Goal: Task Accomplishment & Management: Use online tool/utility

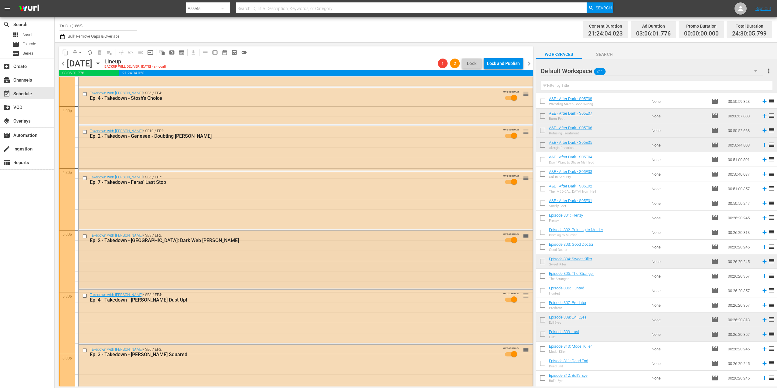
scroll to position [1954, 0]
click at [212, 279] on div "Delete Event" at bounding box center [220, 280] width 48 height 8
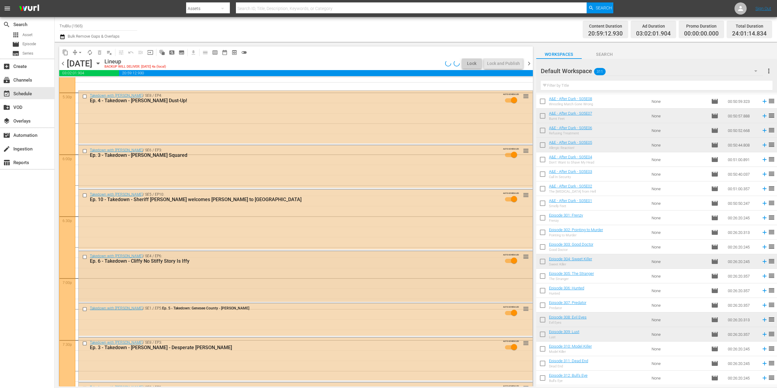
scroll to position [2153, 0]
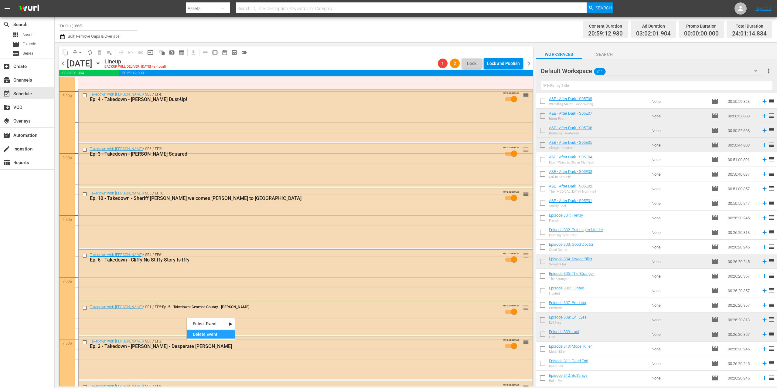
click at [204, 332] on div "Delete Event" at bounding box center [211, 335] width 48 height 8
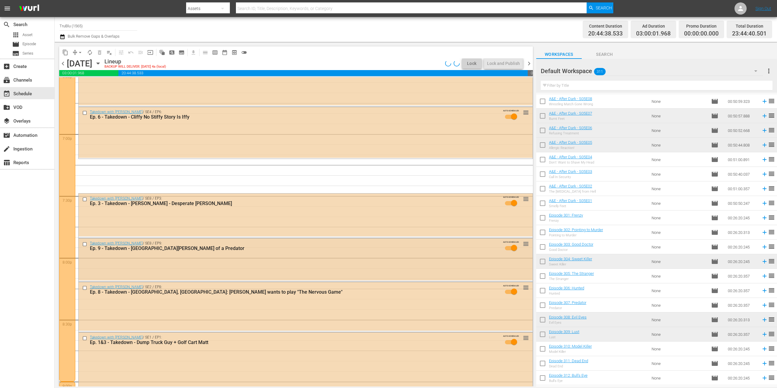
scroll to position [2310, 0]
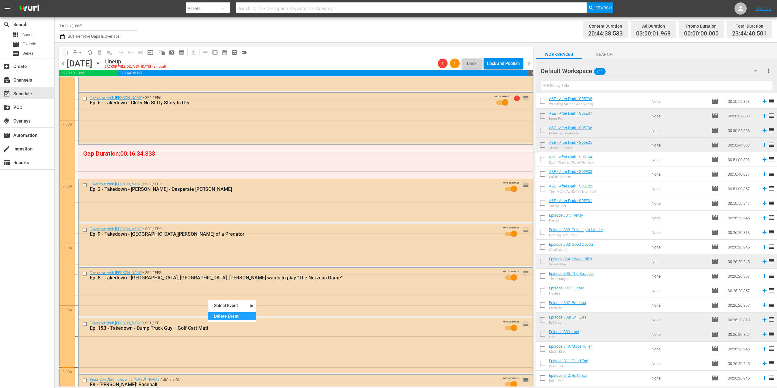
click at [233, 315] on div "Delete Event" at bounding box center [232, 316] width 48 height 8
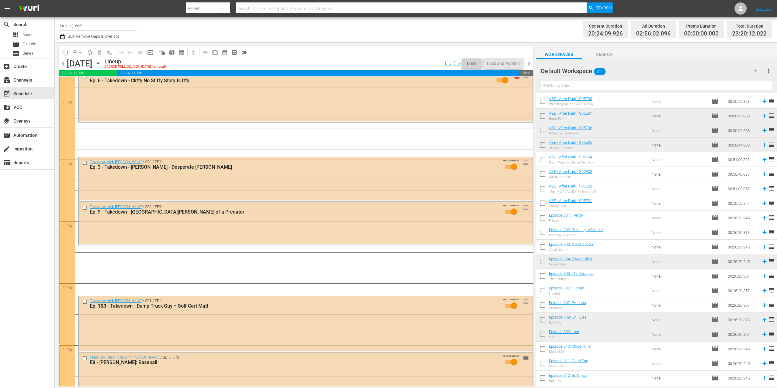
scroll to position [2332, 0]
click at [233, 326] on div "Delete Event" at bounding box center [227, 328] width 48 height 8
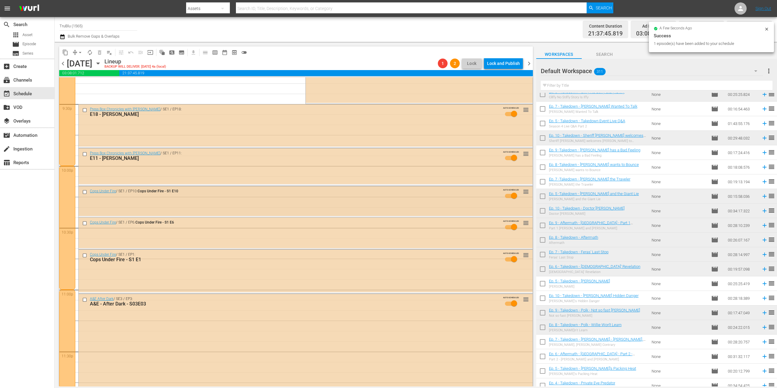
scroll to position [2752, 0]
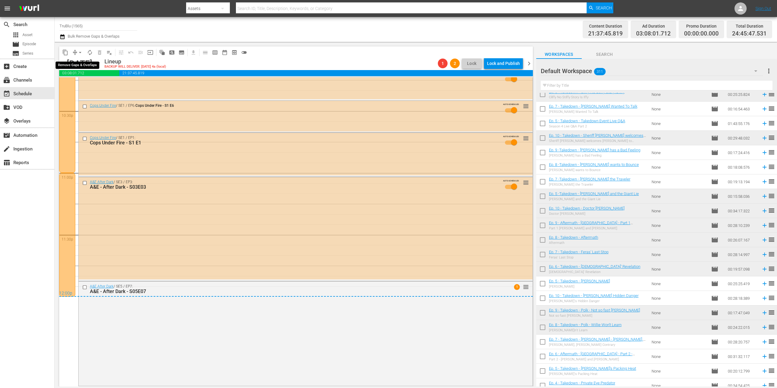
click at [73, 51] on span "compress" at bounding box center [75, 52] width 6 height 6
click at [74, 52] on span "compress" at bounding box center [75, 52] width 6 height 6
click at [75, 51] on span "compress" at bounding box center [75, 52] width 6 height 6
click at [76, 52] on button "arrow_drop_down" at bounding box center [80, 53] width 10 height 10
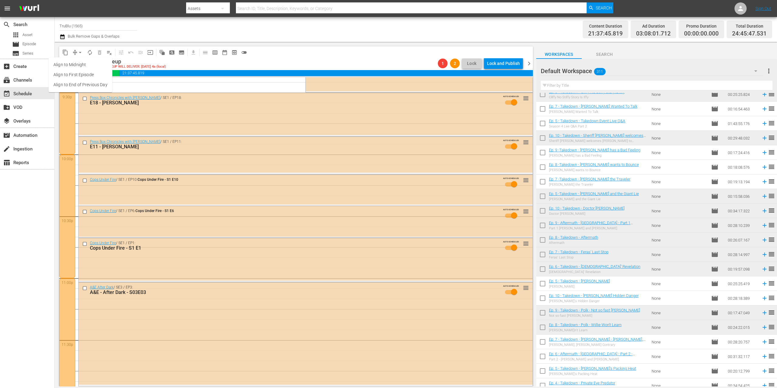
click at [93, 85] on li "Align to End of Previous Day" at bounding box center [81, 85] width 64 height 10
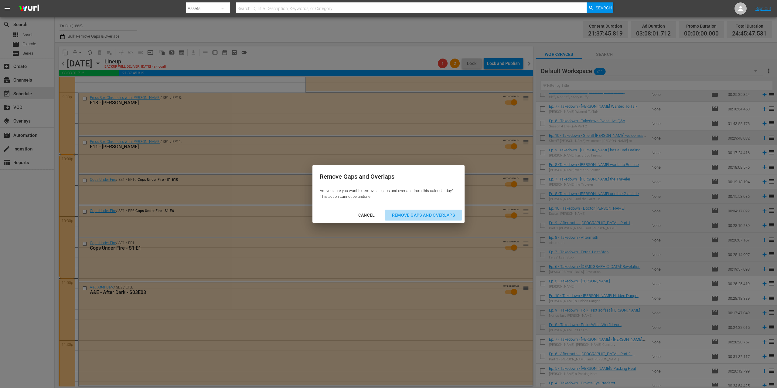
click at [422, 215] on div "Remove Gaps and Overlaps" at bounding box center [423, 216] width 73 height 8
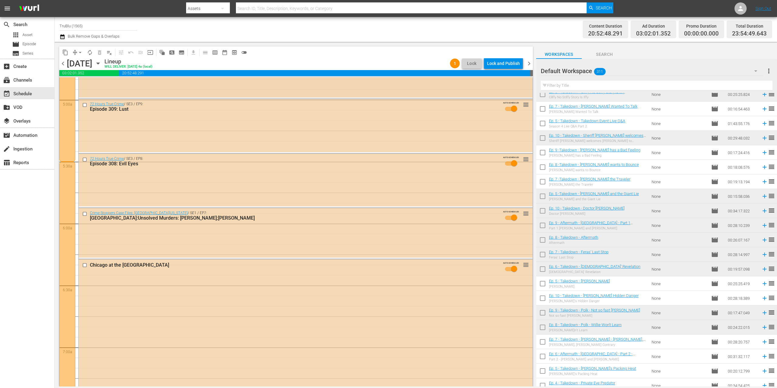
scroll to position [0, 0]
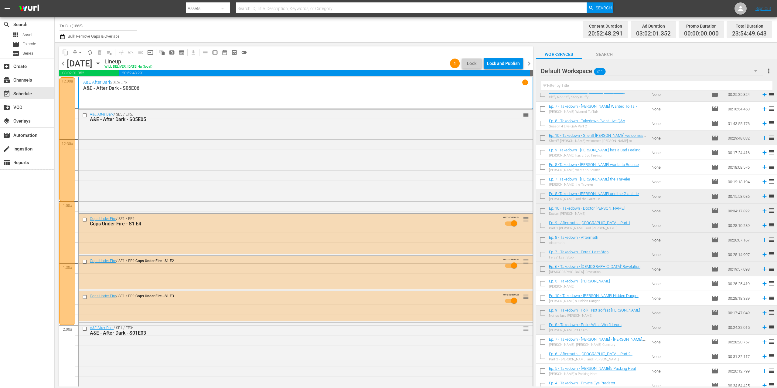
click at [529, 63] on span "chevron_right" at bounding box center [529, 64] width 8 height 8
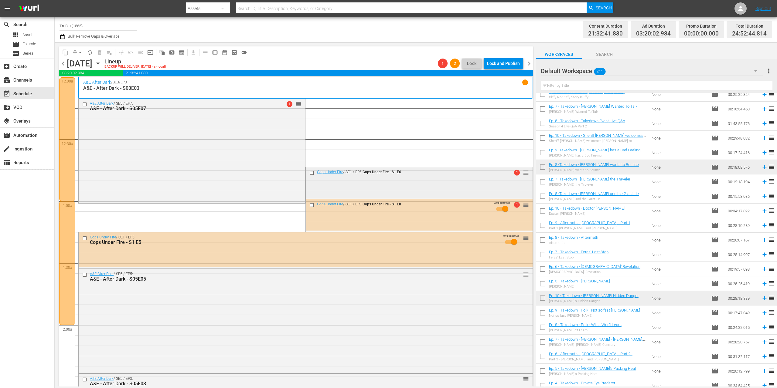
click at [380, 177] on div "Cops Under Fire / SE1 / EP6: Cops Under Fire - S1 E6 1 reorder" at bounding box center [419, 173] width 226 height 12
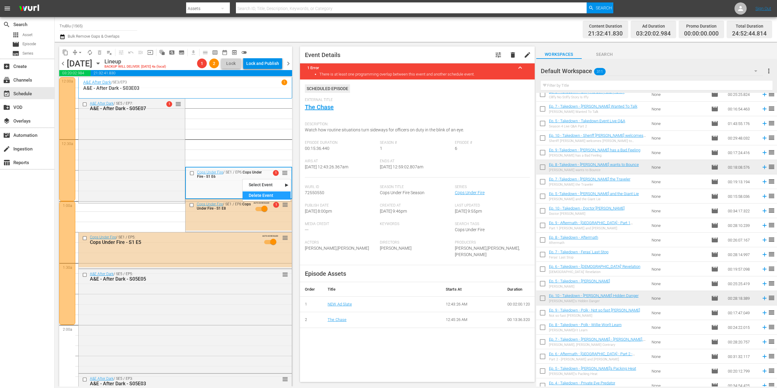
click at [271, 195] on div "Delete Event" at bounding box center [266, 196] width 48 height 8
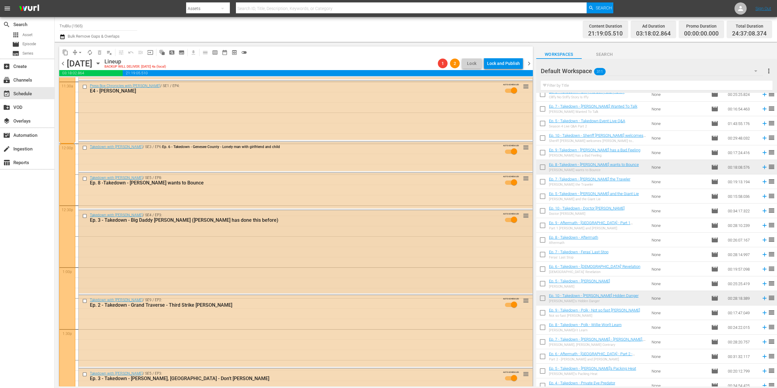
scroll to position [1421, 0]
click at [200, 173] on div "Delete Event" at bounding box center [203, 172] width 48 height 8
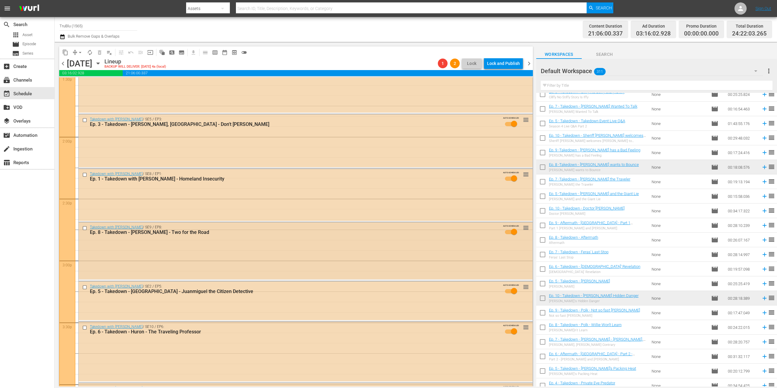
scroll to position [1699, 0]
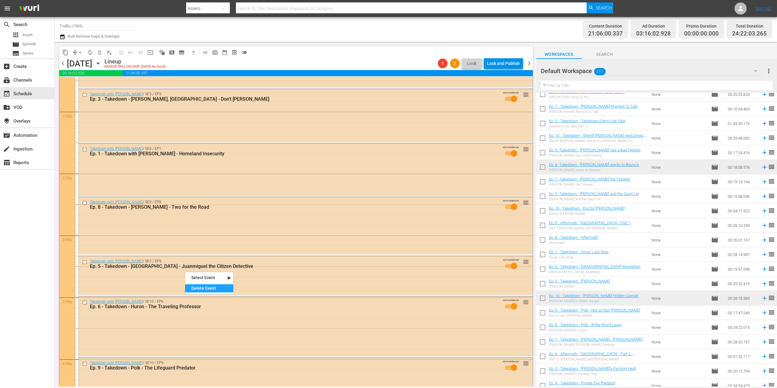
click at [198, 286] on div "Delete Event" at bounding box center [209, 288] width 48 height 8
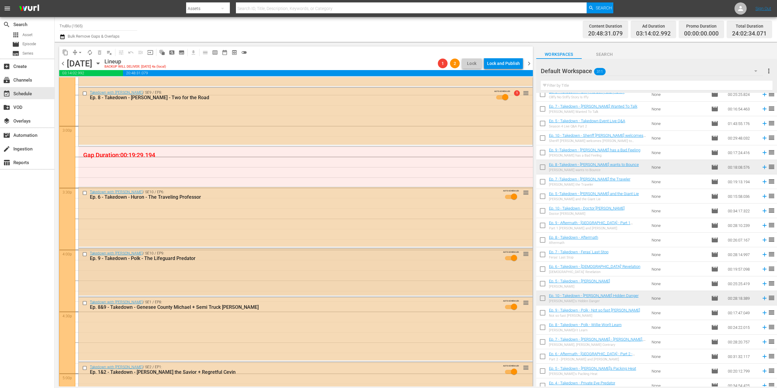
scroll to position [1820, 0]
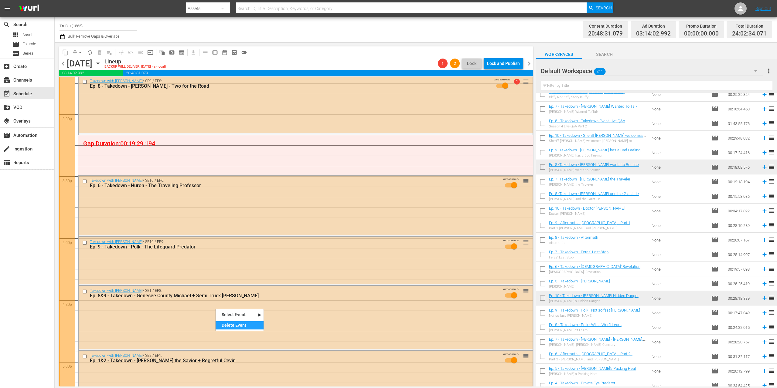
click at [243, 327] on div "Delete Event" at bounding box center [239, 325] width 48 height 8
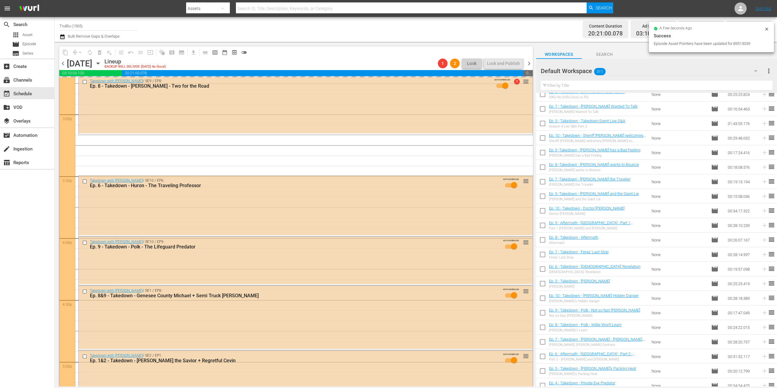
scroll to position [1920, 0]
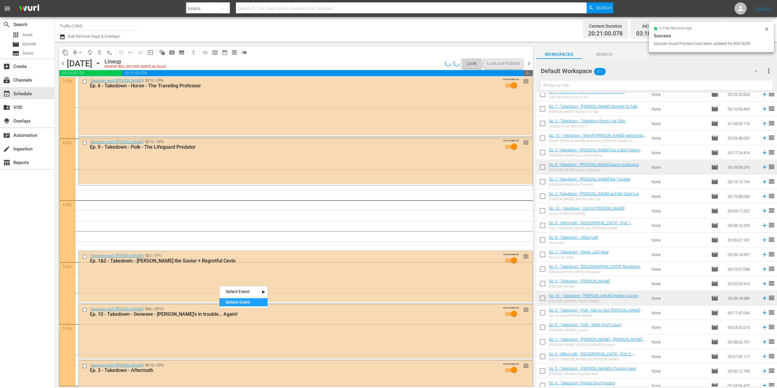
click at [231, 302] on div "Delete Event" at bounding box center [243, 302] width 48 height 8
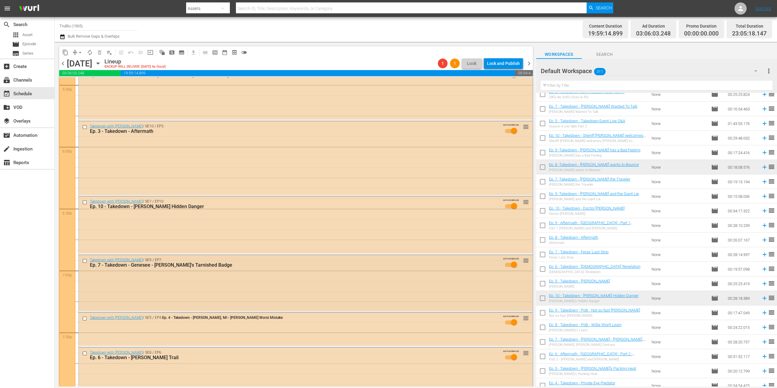
scroll to position [2287, 0]
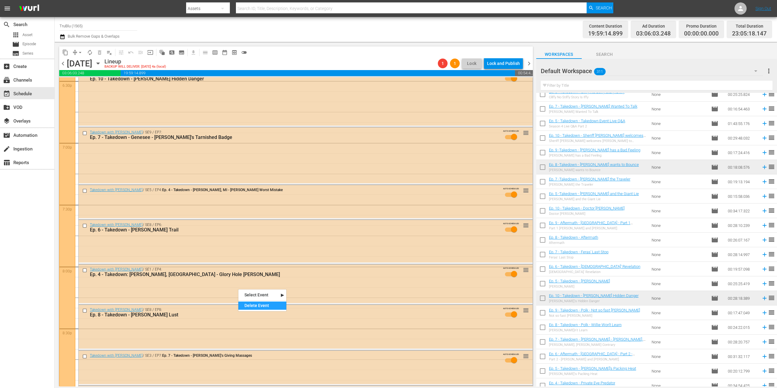
click at [256, 306] on div "Delete Event" at bounding box center [262, 306] width 48 height 8
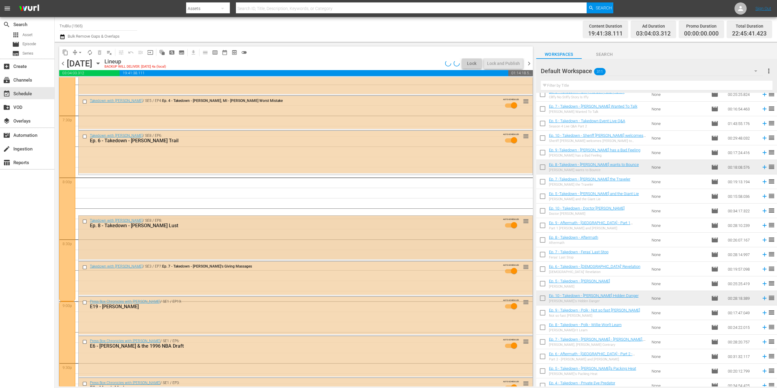
scroll to position [2418, 0]
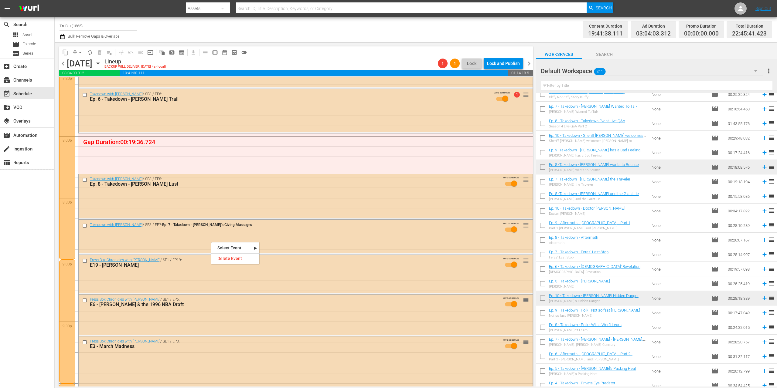
click at [231, 261] on div "Delete Event" at bounding box center [235, 259] width 48 height 8
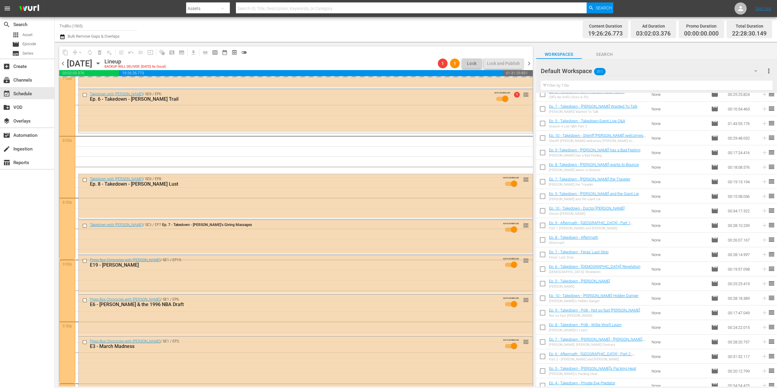
drag, startPoint x: 221, startPoint y: 251, endPoint x: 219, endPoint y: 243, distance: 8.0
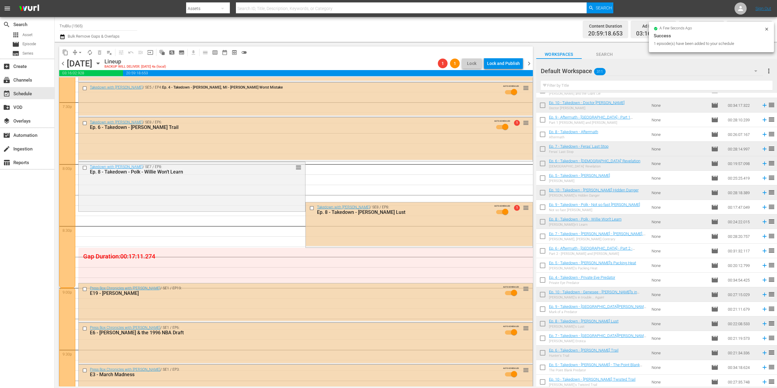
scroll to position [2391, 0]
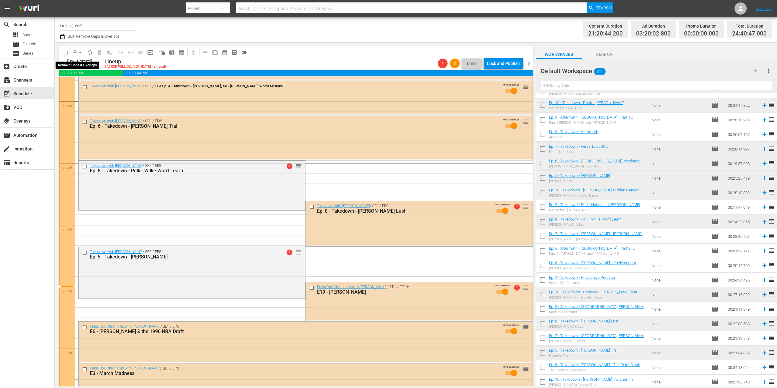
click at [76, 51] on button "arrow_drop_down" at bounding box center [80, 53] width 10 height 10
click at [76, 84] on li "Align to End of Previous Day" at bounding box center [81, 85] width 64 height 10
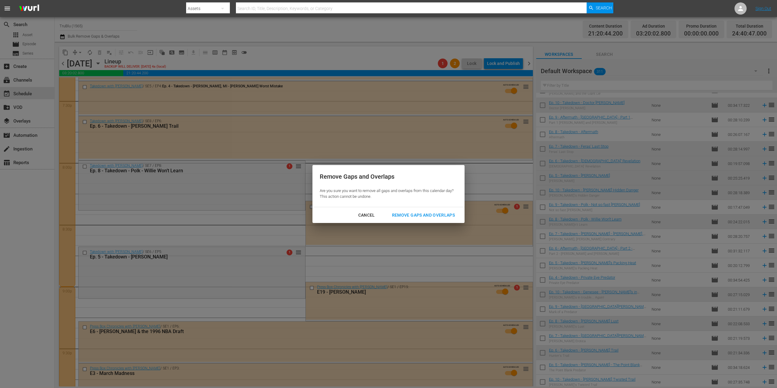
click at [415, 213] on div "Remove Gaps and Overlaps" at bounding box center [423, 216] width 73 height 8
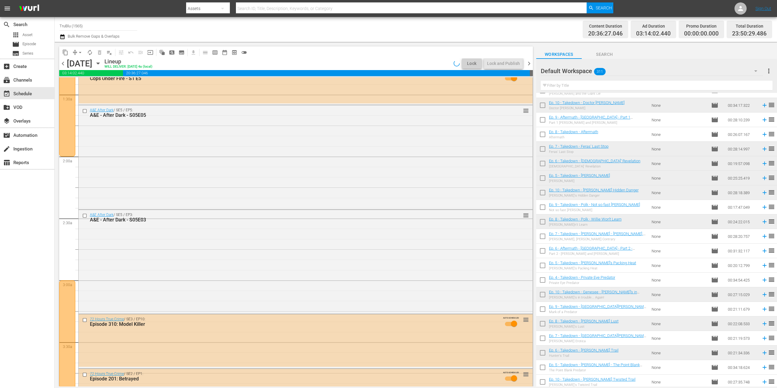
scroll to position [0, 0]
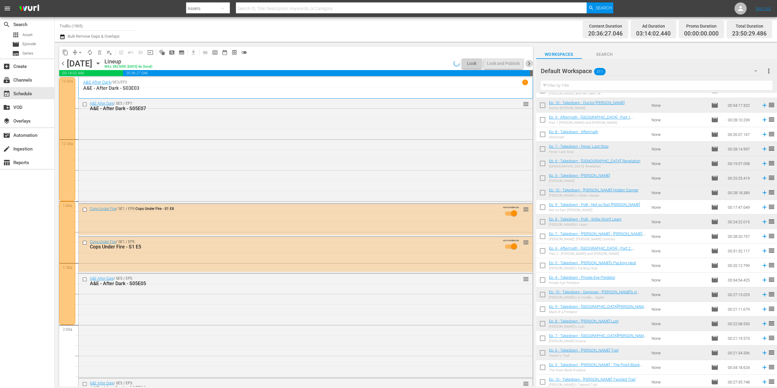
click at [527, 63] on span "chevron_right" at bounding box center [529, 64] width 8 height 8
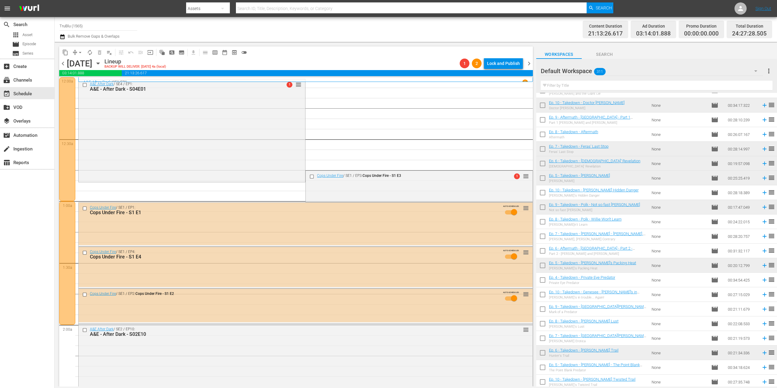
click at [64, 63] on span "chevron_left" at bounding box center [63, 64] width 8 height 8
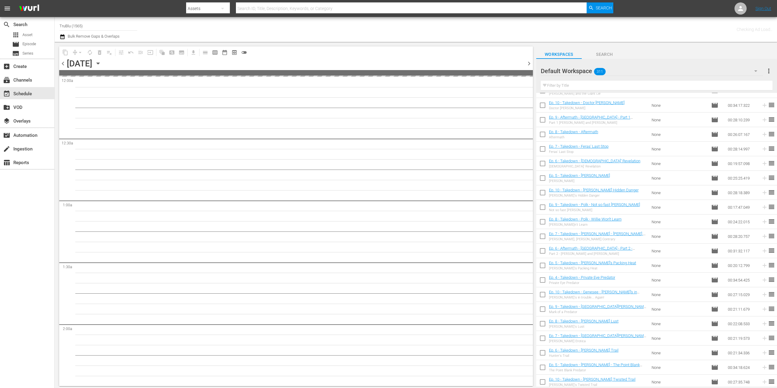
click at [64, 64] on span "chevron_left" at bounding box center [63, 64] width 8 height 8
click at [65, 64] on span "chevron_left" at bounding box center [63, 64] width 8 height 8
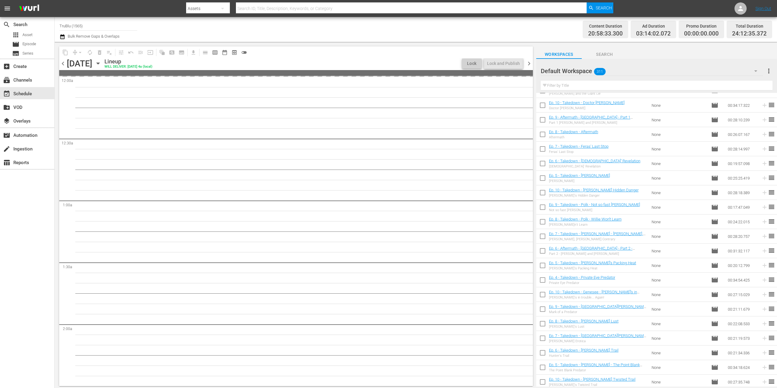
click at [64, 64] on span "chevron_left" at bounding box center [63, 64] width 8 height 8
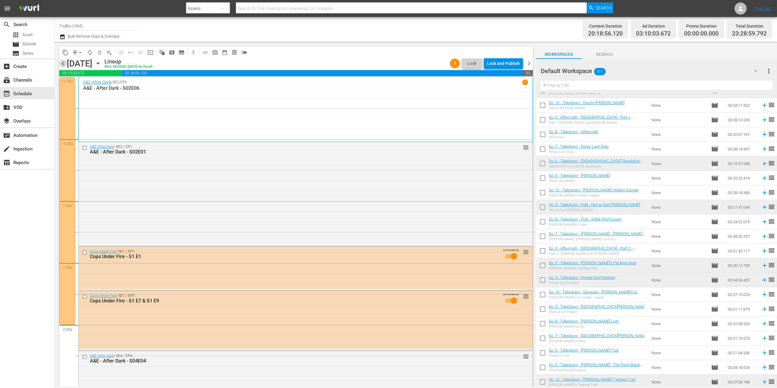
click at [63, 65] on span "chevron_left" at bounding box center [63, 64] width 8 height 8
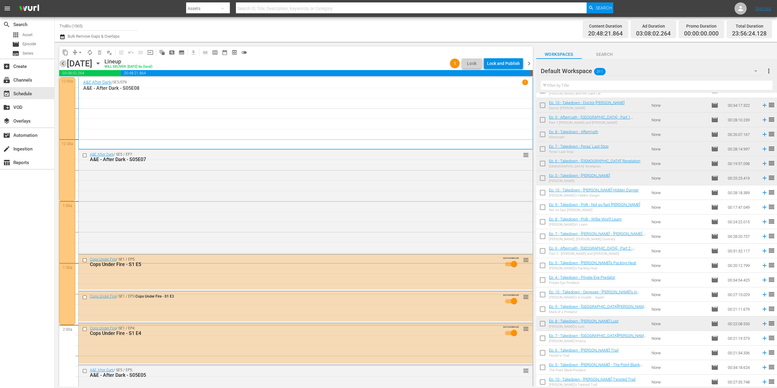
click at [66, 64] on span "chevron_left" at bounding box center [63, 64] width 8 height 8
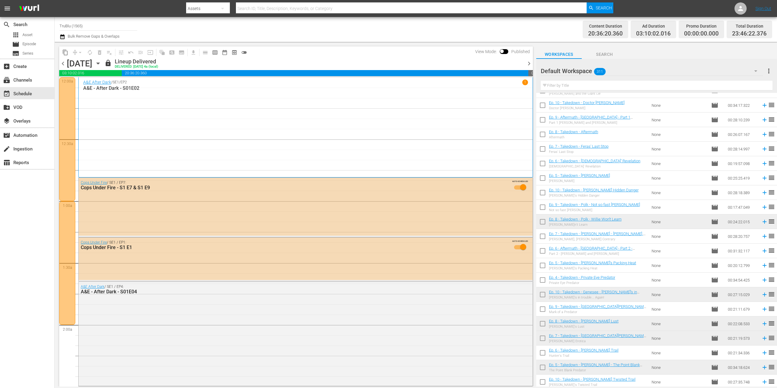
click at [529, 62] on span "chevron_right" at bounding box center [529, 64] width 8 height 8
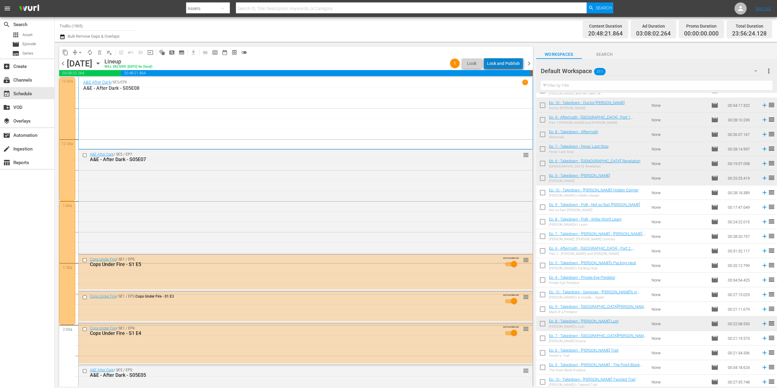
click at [511, 65] on div "Lock and Publish" at bounding box center [503, 63] width 33 height 11
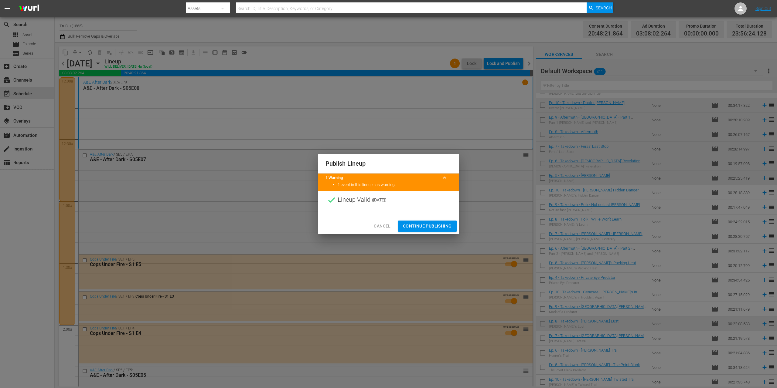
click at [442, 223] on span "Continue Publishing" at bounding box center [427, 226] width 49 height 8
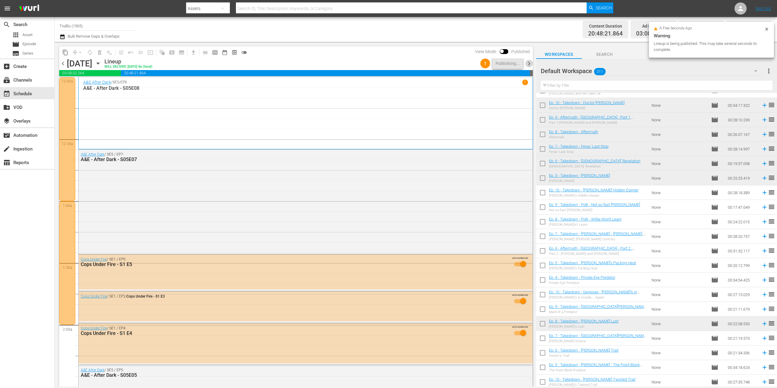
click at [529, 61] on span "chevron_right" at bounding box center [529, 64] width 8 height 8
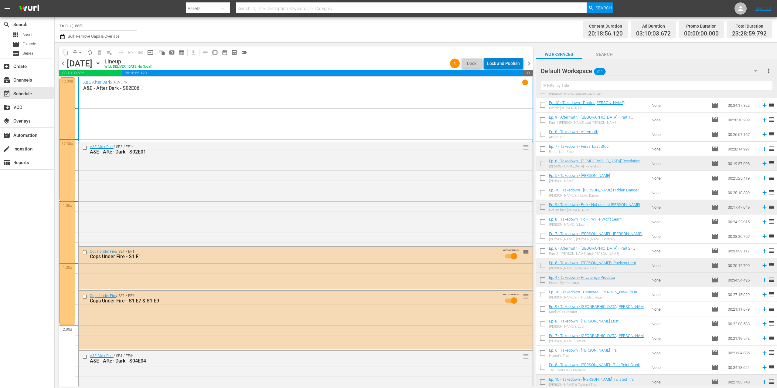
click at [515, 64] on div "Lock and Publish" at bounding box center [503, 63] width 33 height 11
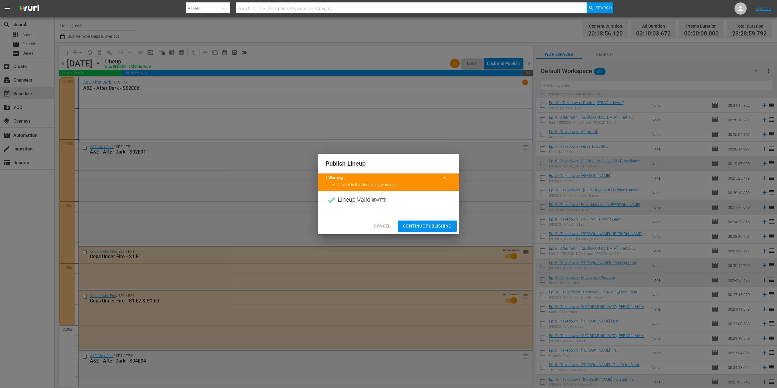
click at [446, 226] on span "Continue Publishing" at bounding box center [427, 226] width 49 height 8
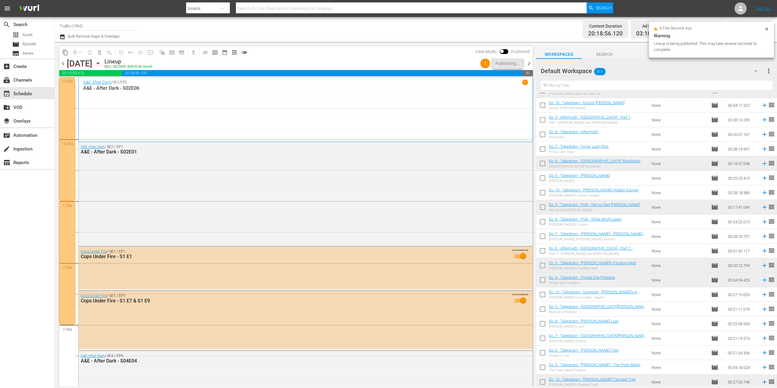
click at [530, 64] on span "chevron_right" at bounding box center [529, 64] width 8 height 8
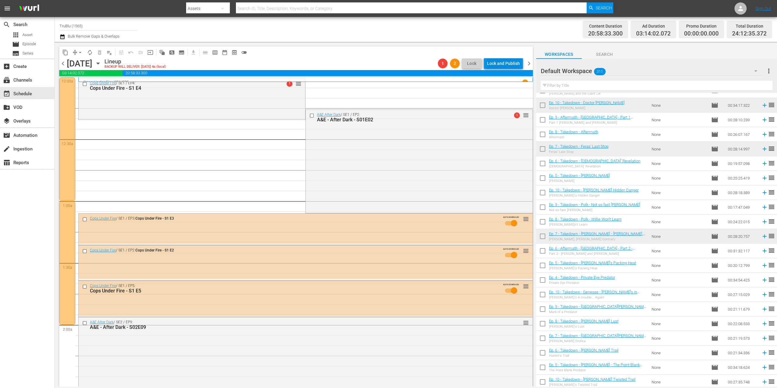
click at [512, 64] on div "Lock and Publish" at bounding box center [503, 63] width 33 height 11
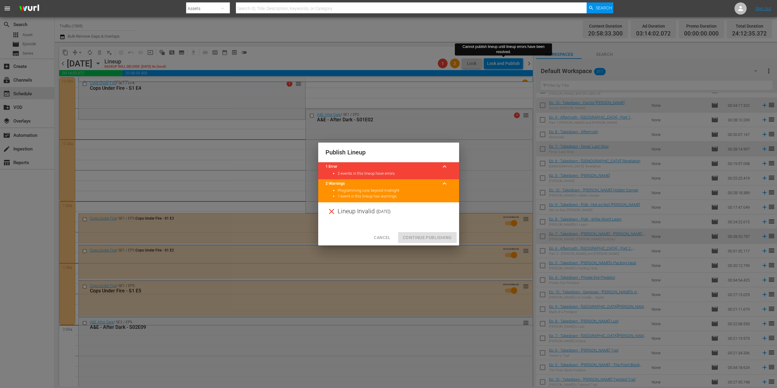
click at [387, 239] on span "Cancel" at bounding box center [382, 238] width 17 height 8
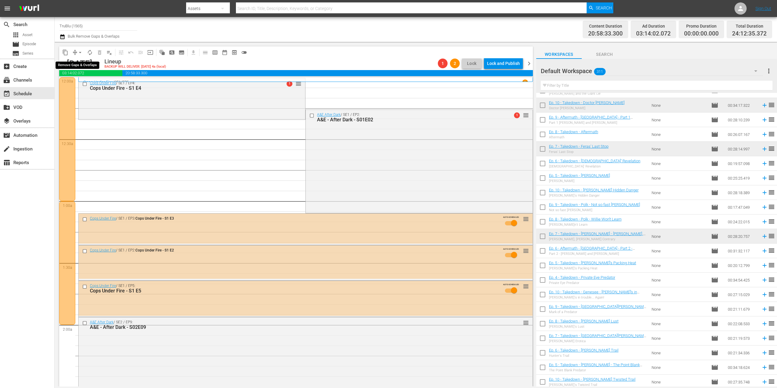
click at [77, 53] on button "arrow_drop_down" at bounding box center [80, 53] width 10 height 10
click at [85, 84] on li "Align to End of Previous Day" at bounding box center [81, 85] width 64 height 10
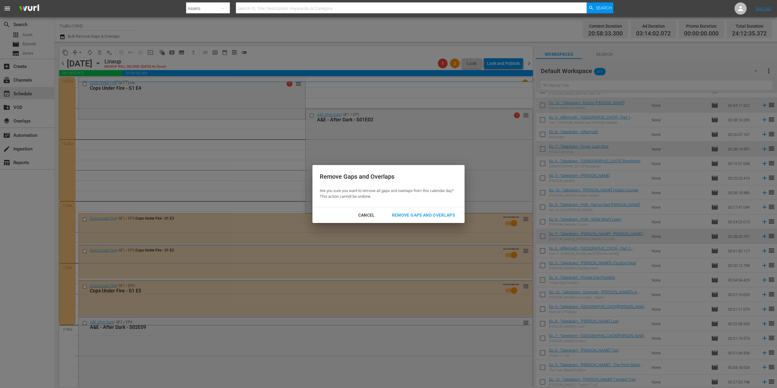
click at [407, 215] on div "Remove Gaps and Overlaps" at bounding box center [423, 216] width 73 height 8
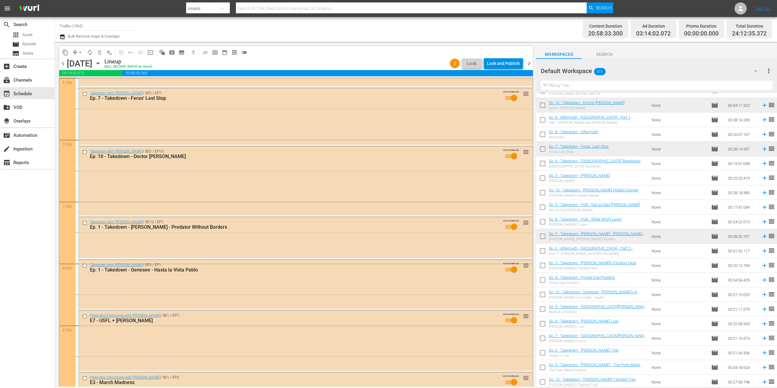
scroll to position [2689, 0]
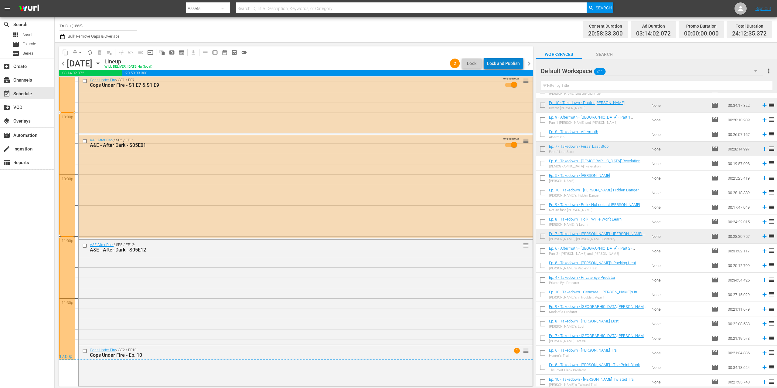
click at [514, 61] on div "Lock and Publish" at bounding box center [503, 63] width 33 height 11
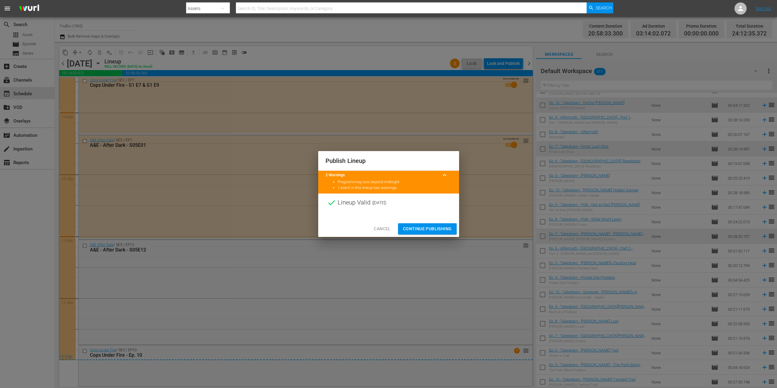
click at [440, 234] on div "Cancel Continue Publishing" at bounding box center [388, 229] width 141 height 16
click at [441, 231] on span "Continue Publishing" at bounding box center [427, 229] width 49 height 8
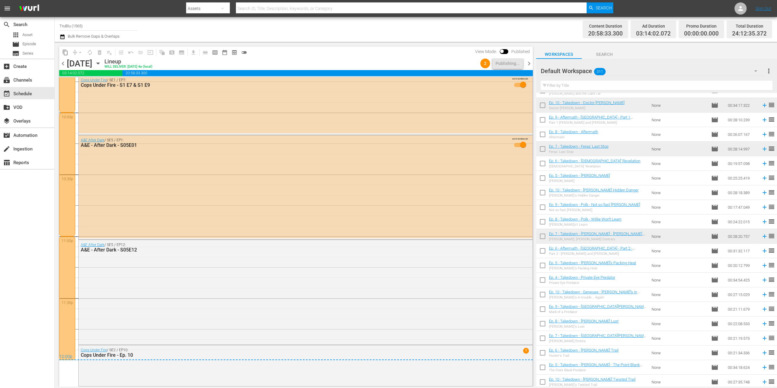
click at [529, 63] on span "chevron_right" at bounding box center [529, 64] width 8 height 8
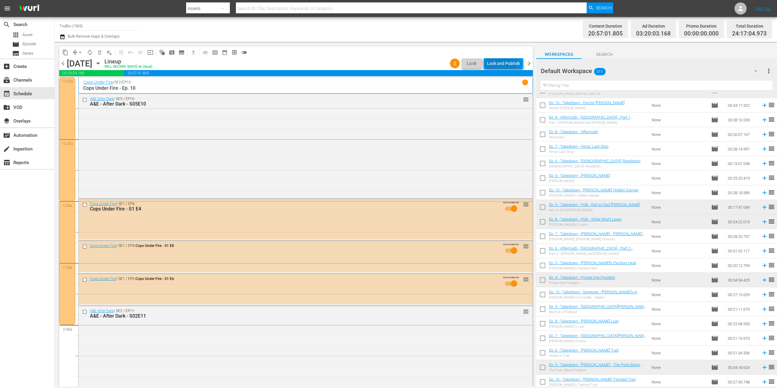
click at [501, 64] on div "Lock and Publish" at bounding box center [503, 63] width 33 height 11
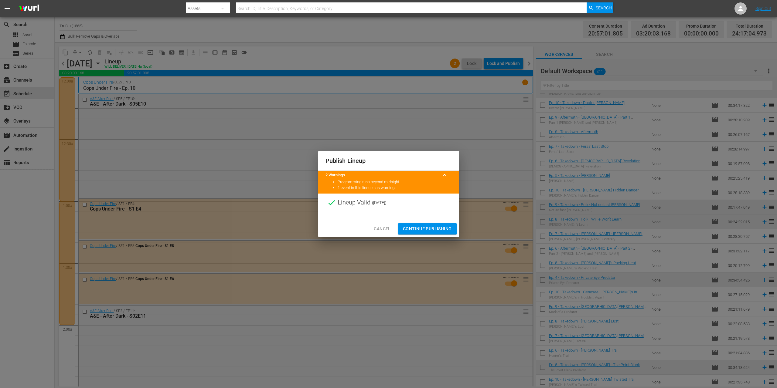
click at [413, 227] on span "Continue Publishing" at bounding box center [427, 229] width 49 height 8
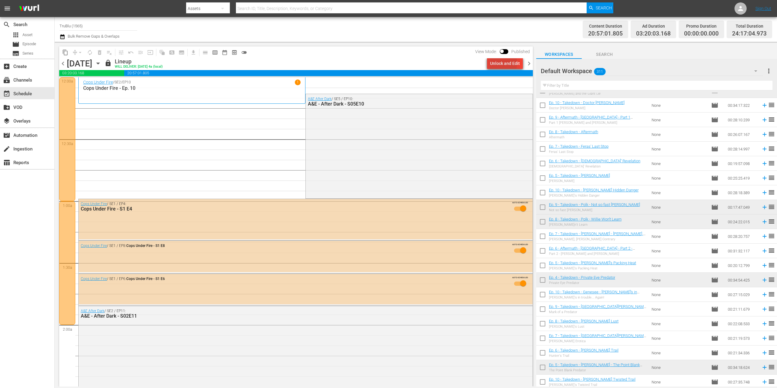
click at [493, 63] on div "Unlock and Edit" at bounding box center [505, 63] width 30 height 11
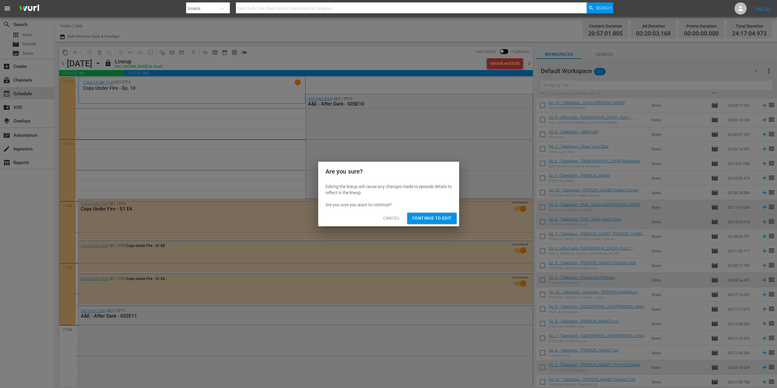
click at [443, 217] on span "Continue to Edit" at bounding box center [431, 219] width 39 height 8
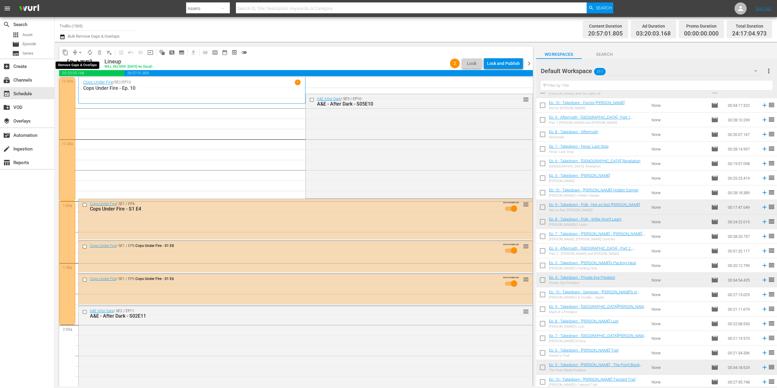
click at [75, 55] on span "compress" at bounding box center [75, 52] width 6 height 6
click at [76, 51] on button "arrow_drop_down" at bounding box center [80, 53] width 10 height 10
click at [90, 84] on li "Align to End of Previous Day" at bounding box center [81, 85] width 64 height 10
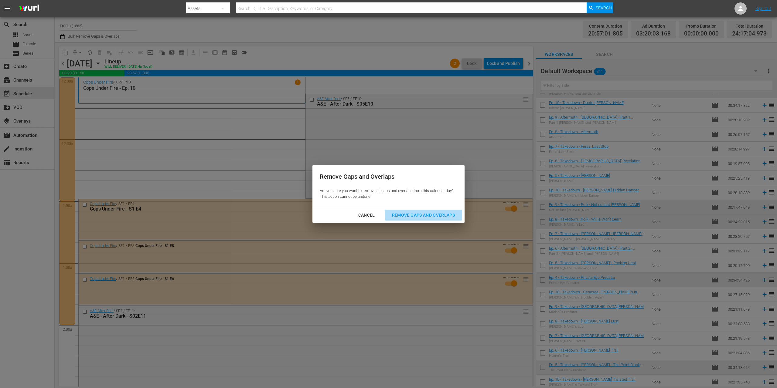
click at [419, 214] on div "Remove Gaps and Overlaps" at bounding box center [423, 216] width 73 height 8
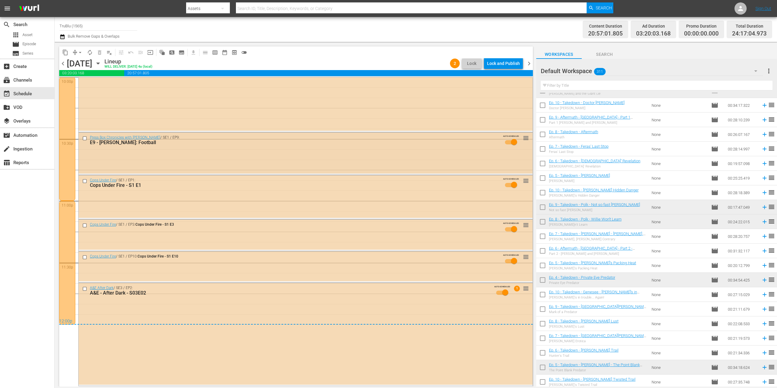
scroll to position [2724, 0]
click at [509, 63] on div "Lock and Publish" at bounding box center [503, 63] width 33 height 11
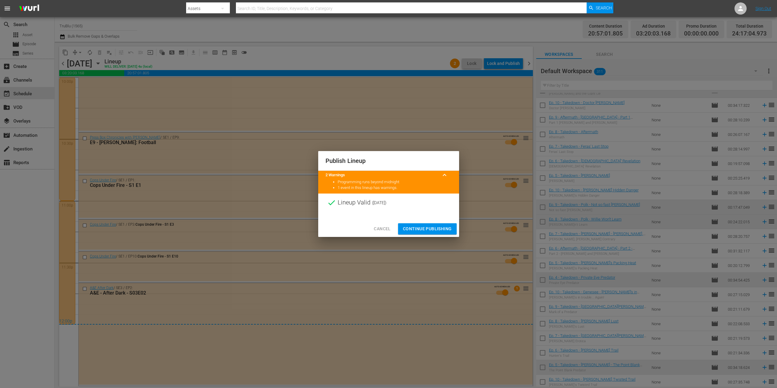
click at [419, 230] on span "Continue Publishing" at bounding box center [427, 229] width 49 height 8
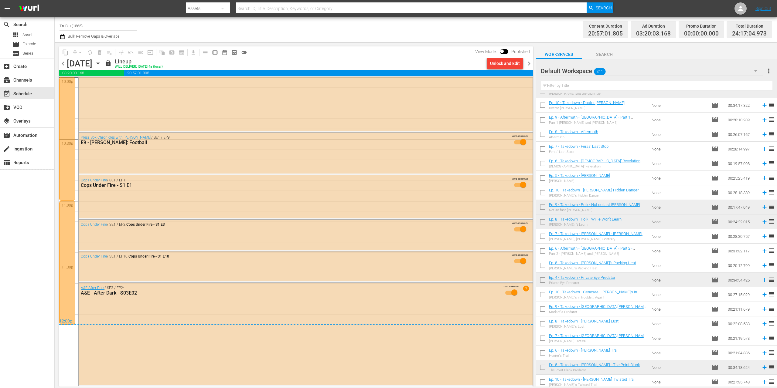
click at [528, 65] on span "chevron_right" at bounding box center [529, 64] width 8 height 8
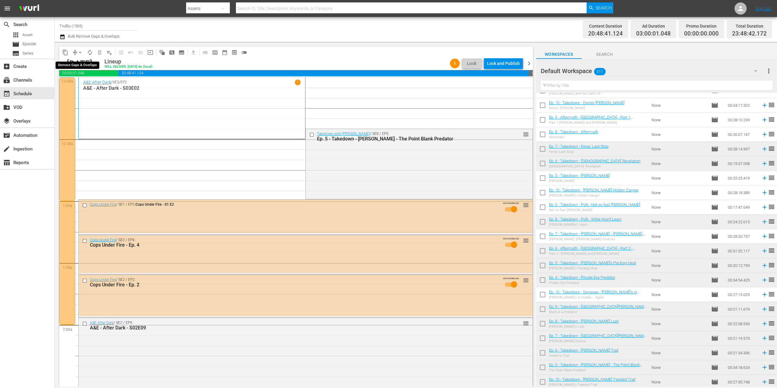
click at [75, 51] on button "arrow_drop_down" at bounding box center [80, 53] width 10 height 10
click at [77, 84] on li "Align to End of Previous Day" at bounding box center [81, 85] width 64 height 10
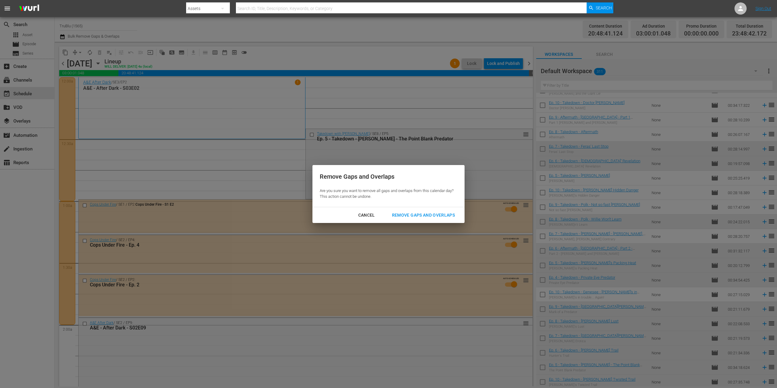
click at [402, 215] on div "Remove Gaps and Overlaps" at bounding box center [423, 216] width 73 height 8
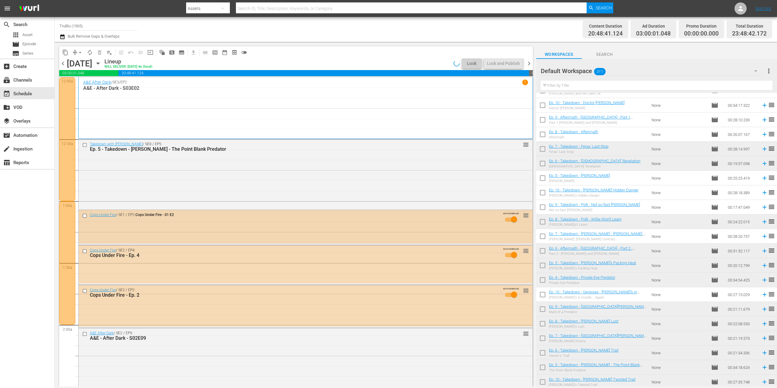
scroll to position [8, 0]
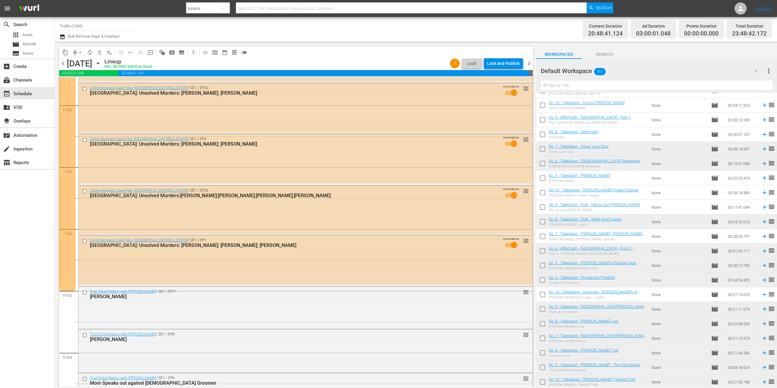
scroll to position [382, 0]
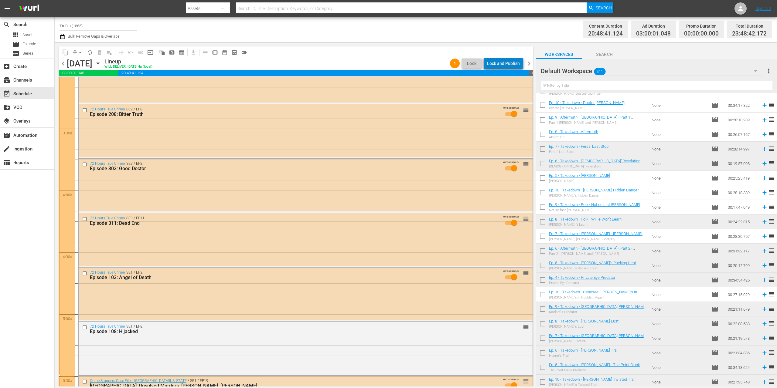
click at [508, 63] on div "Lock and Publish" at bounding box center [503, 63] width 33 height 11
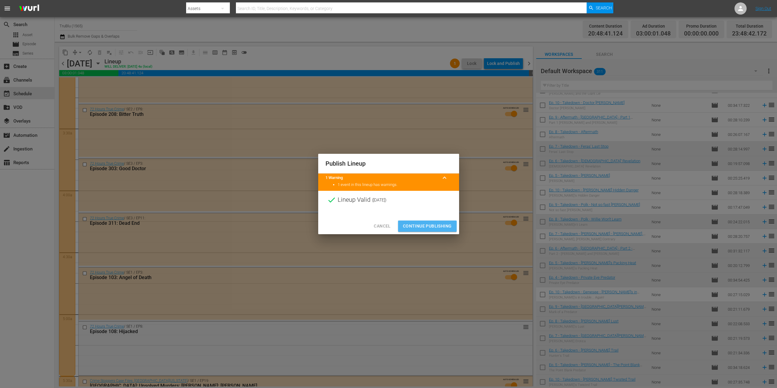
click at [437, 224] on span "Continue Publishing" at bounding box center [427, 226] width 49 height 8
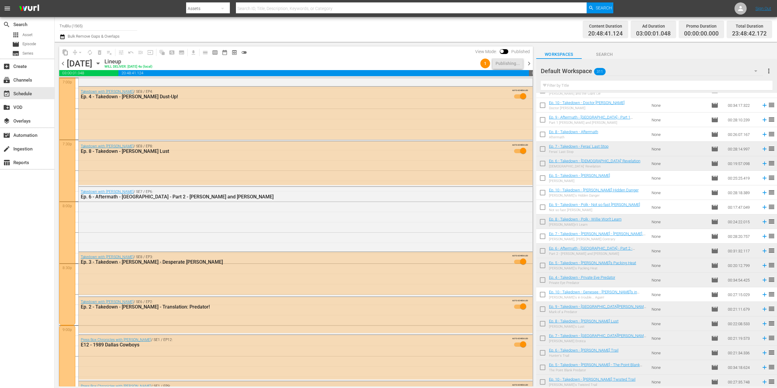
scroll to position [2701, 0]
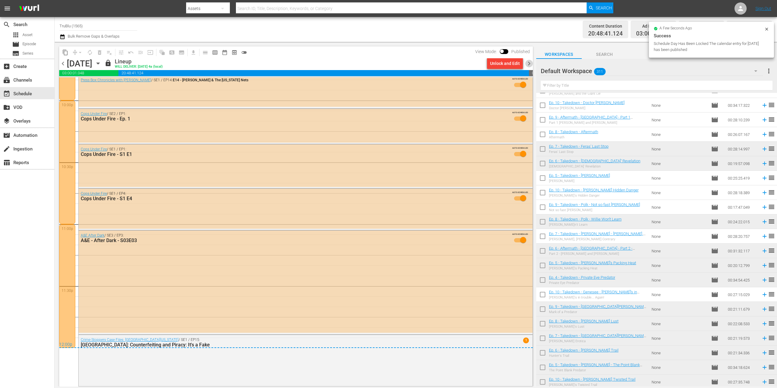
click at [529, 65] on span "chevron_right" at bounding box center [529, 64] width 8 height 8
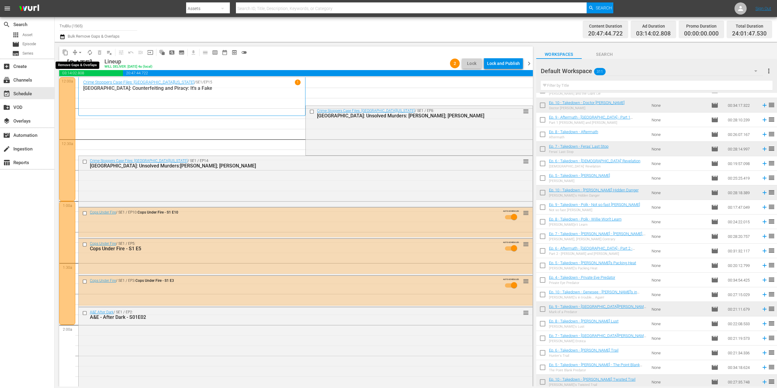
click at [75, 51] on button "arrow_drop_down" at bounding box center [80, 53] width 10 height 10
click at [78, 83] on li "Align to End of Previous Day" at bounding box center [81, 85] width 64 height 10
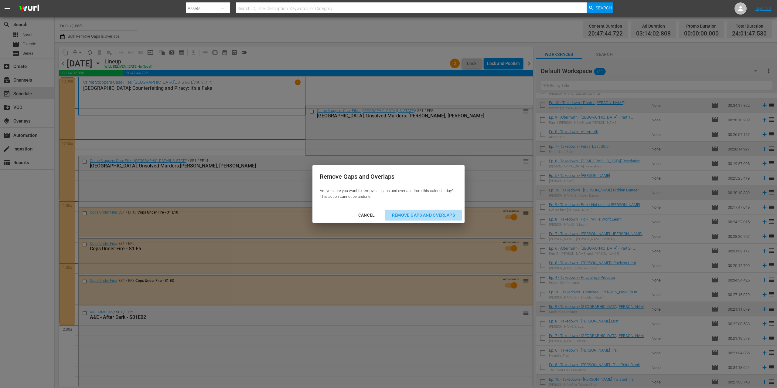
click at [411, 214] on div "Remove Gaps and Overlaps" at bounding box center [423, 216] width 73 height 8
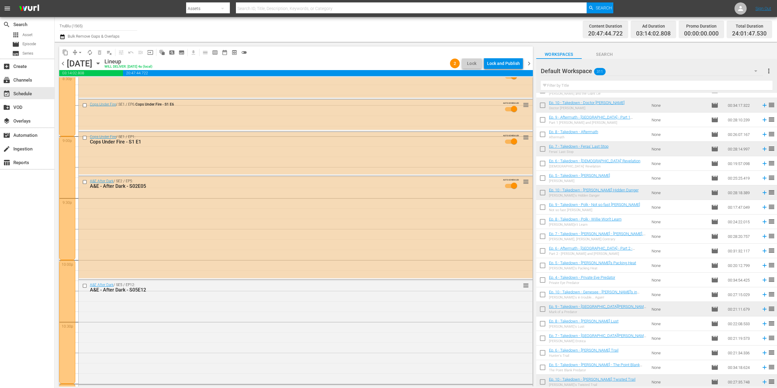
scroll to position [2705, 0]
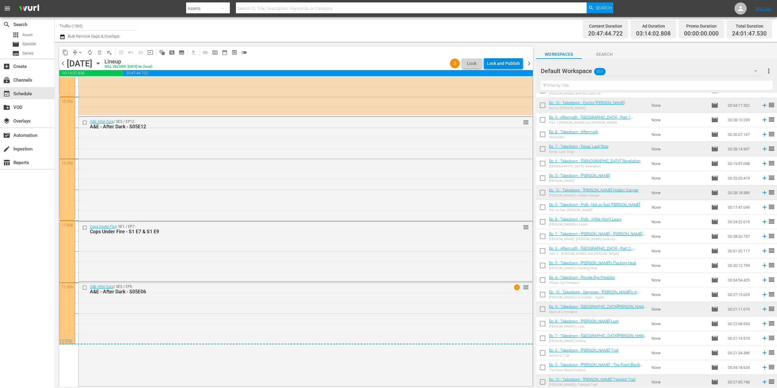
click at [501, 60] on div "Lock and Publish" at bounding box center [503, 63] width 33 height 11
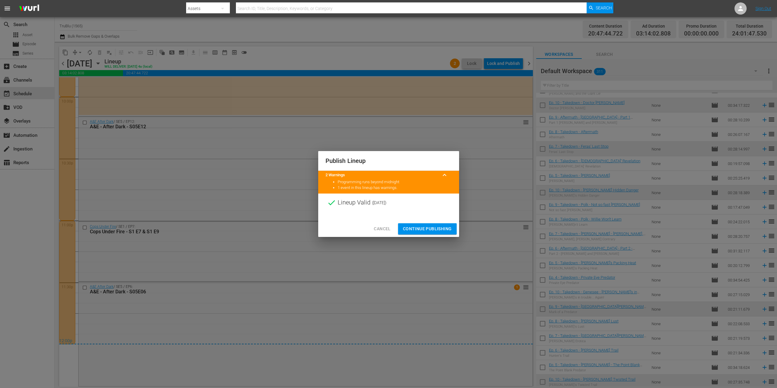
click at [441, 232] on span "Continue Publishing" at bounding box center [427, 229] width 49 height 8
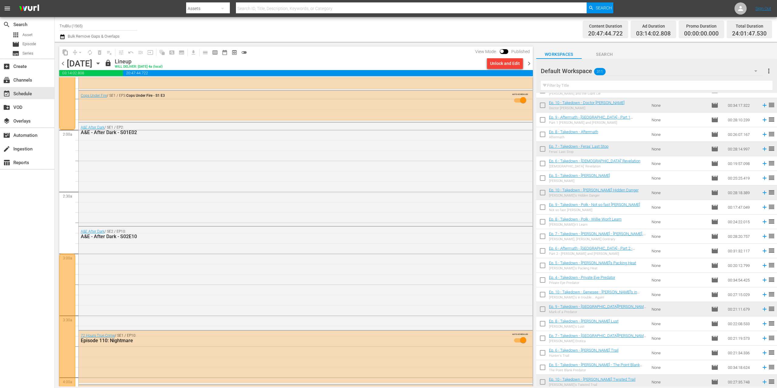
scroll to position [0, 0]
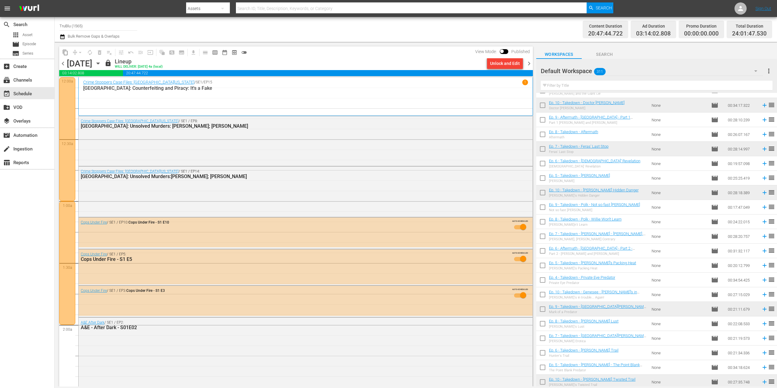
click at [530, 63] on span "chevron_right" at bounding box center [529, 64] width 8 height 8
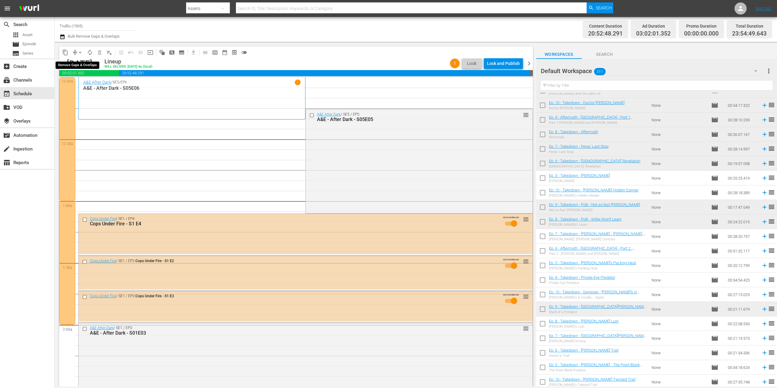
click at [77, 51] on span "arrow_drop_down" at bounding box center [80, 52] width 6 height 6
click at [80, 83] on li "Align to End of Previous Day" at bounding box center [81, 85] width 64 height 10
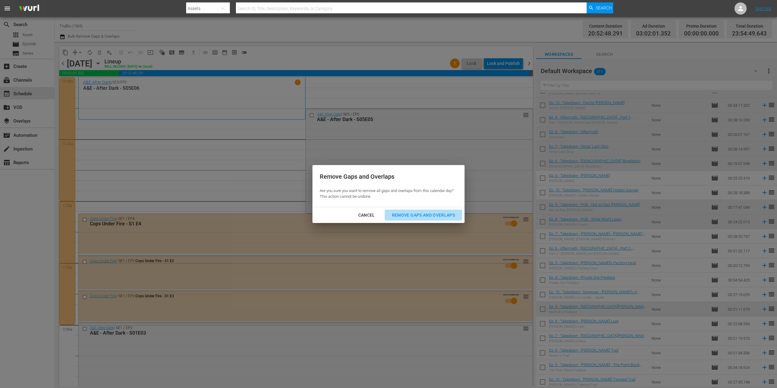
click at [406, 213] on div "Remove Gaps and Overlaps" at bounding box center [423, 216] width 73 height 8
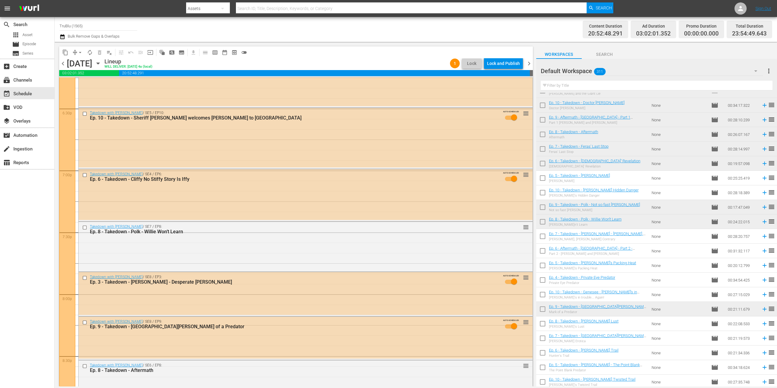
scroll to position [2694, 0]
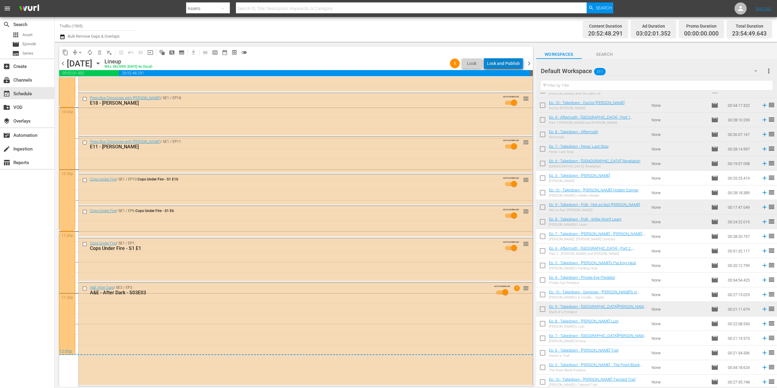
click at [505, 61] on div "Lock and Publish" at bounding box center [503, 63] width 33 height 11
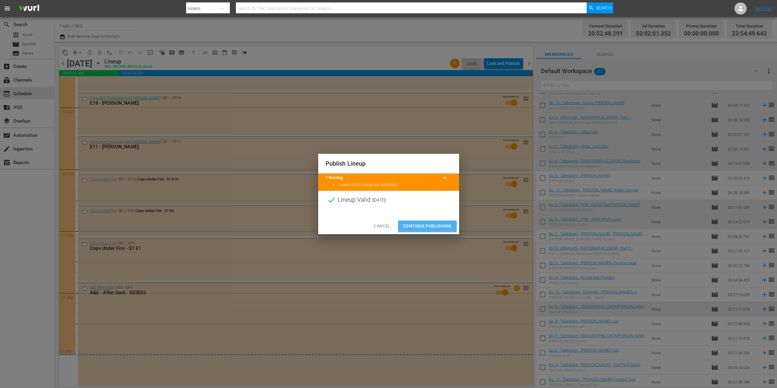
click at [427, 227] on span "Continue Publishing" at bounding box center [427, 226] width 49 height 8
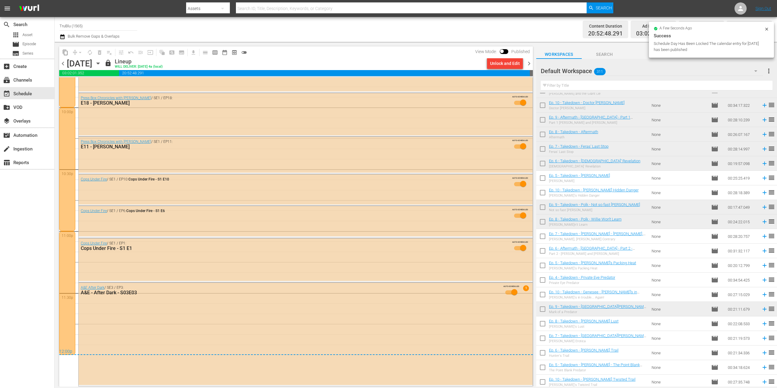
click at [529, 63] on span "chevron_right" at bounding box center [529, 64] width 8 height 8
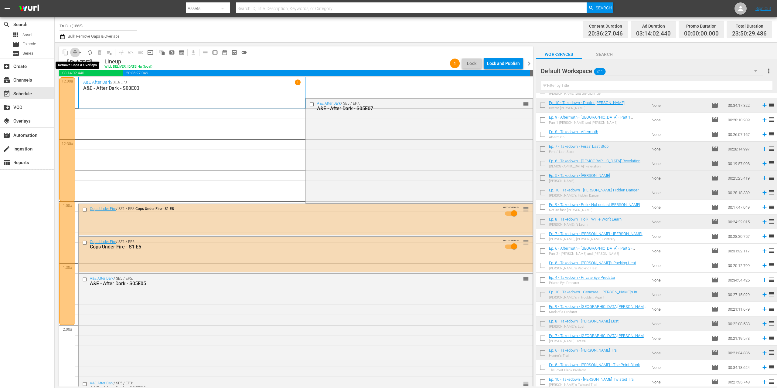
click at [76, 49] on button "compress" at bounding box center [75, 53] width 10 height 10
click at [75, 49] on button "compress" at bounding box center [75, 53] width 10 height 10
click at [76, 53] on button "arrow_drop_down" at bounding box center [80, 53] width 10 height 10
click at [77, 83] on li "Align to End of Previous Day" at bounding box center [81, 85] width 64 height 10
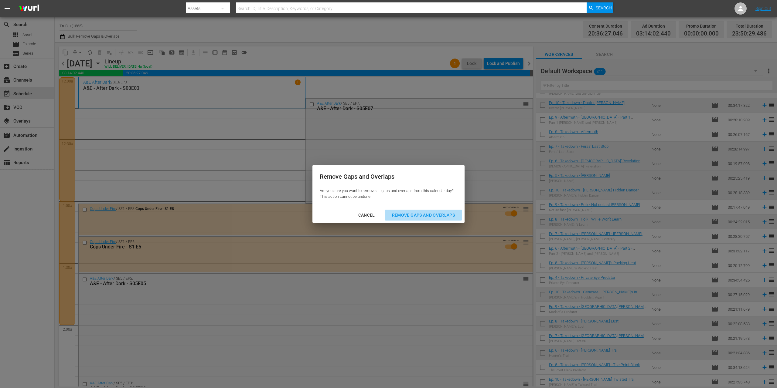
click at [397, 215] on div "Remove Gaps and Overlaps" at bounding box center [423, 216] width 73 height 8
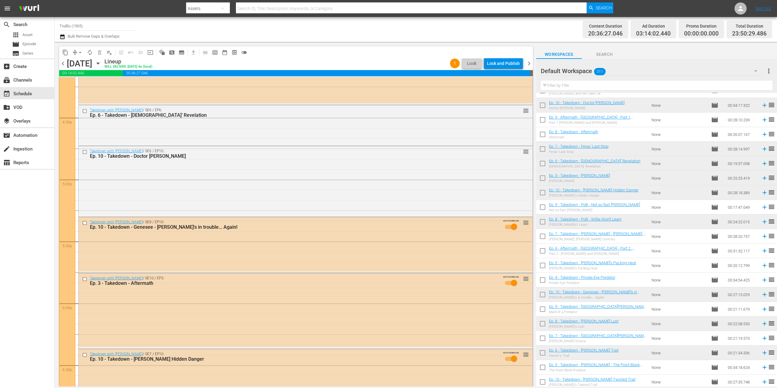
scroll to position [2507, 0]
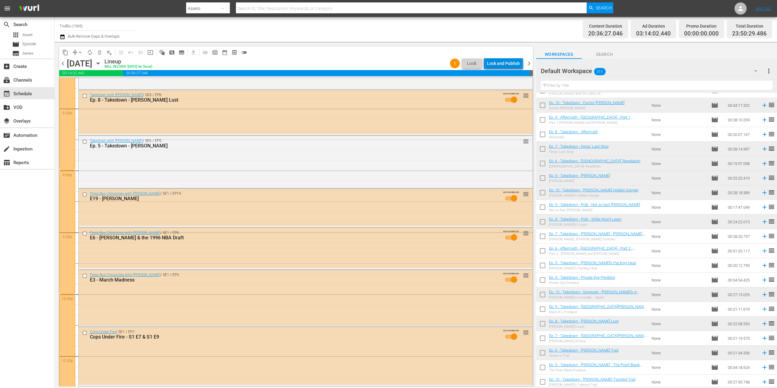
click at [504, 64] on div "Lock and Publish" at bounding box center [503, 63] width 33 height 11
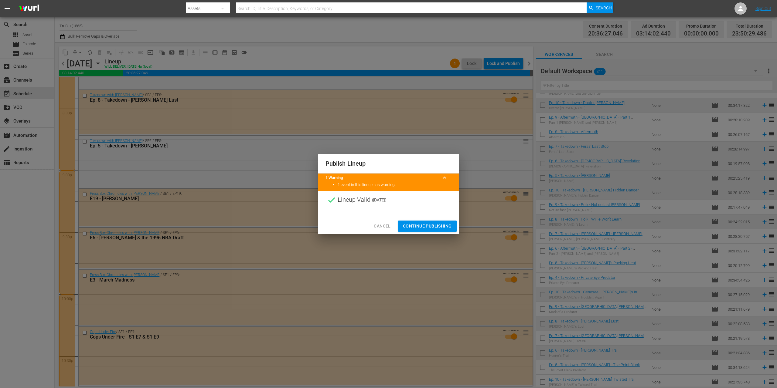
click at [445, 229] on span "Continue Publishing" at bounding box center [427, 226] width 49 height 8
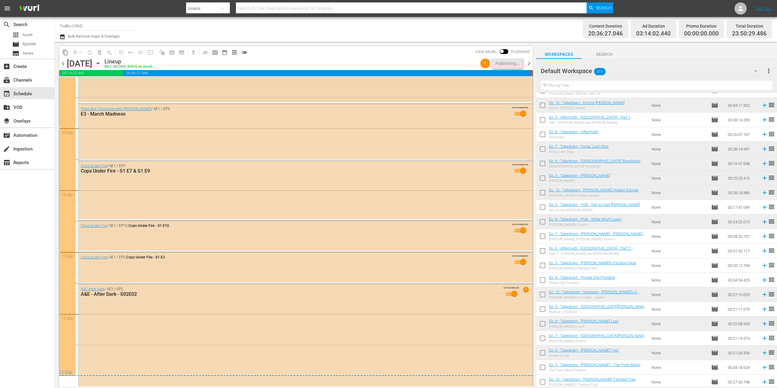
scroll to position [2674, 0]
click at [527, 64] on span "chevron_right" at bounding box center [529, 64] width 8 height 8
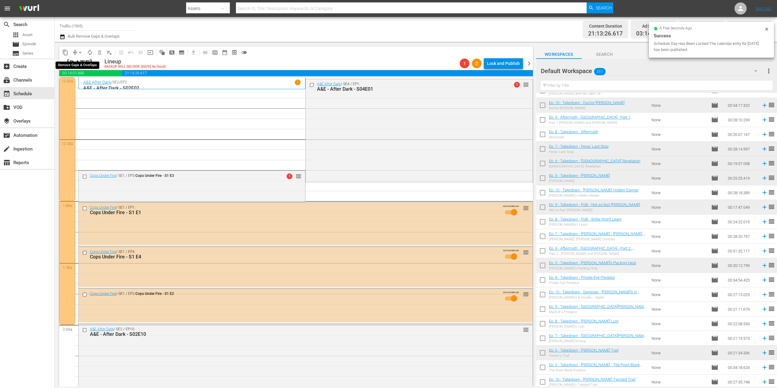
click at [74, 51] on span "compress" at bounding box center [75, 52] width 6 height 6
click at [78, 54] on span "arrow_drop_down" at bounding box center [80, 52] width 6 height 6
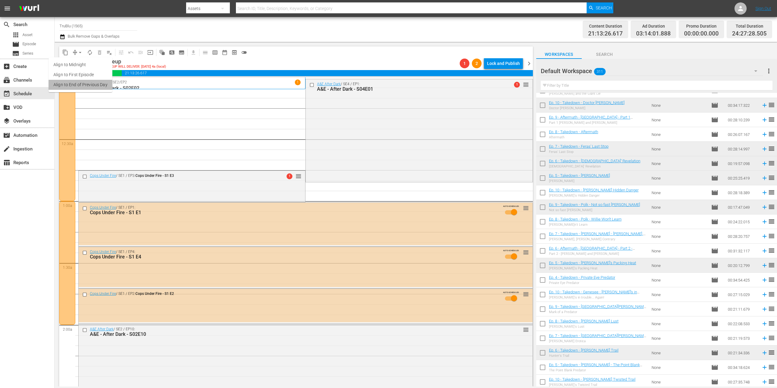
click at [87, 83] on li "Align to End of Previous Day" at bounding box center [81, 85] width 64 height 10
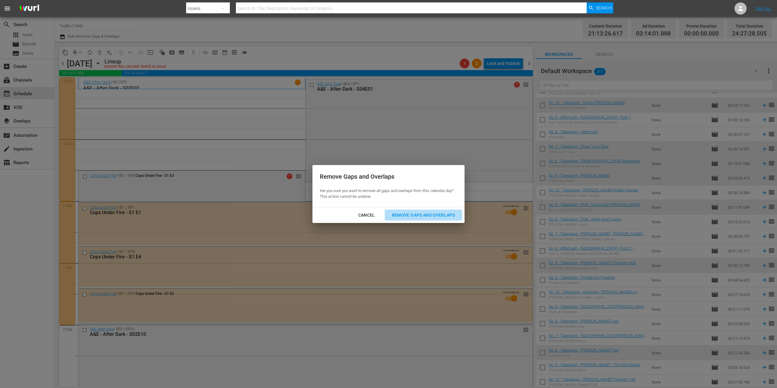
click at [406, 211] on button "Remove Gaps and Overlaps" at bounding box center [423, 215] width 77 height 11
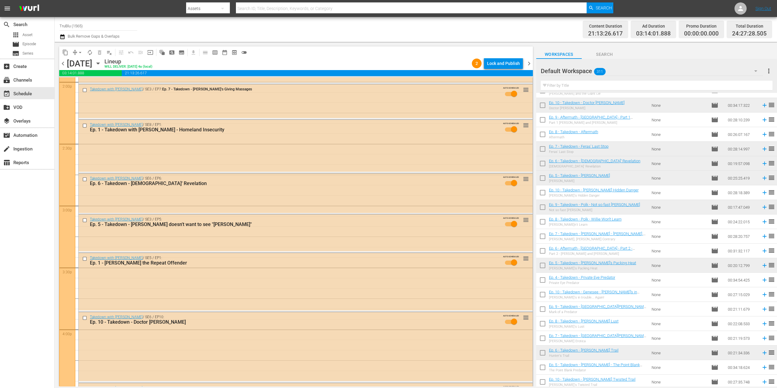
scroll to position [1115, 0]
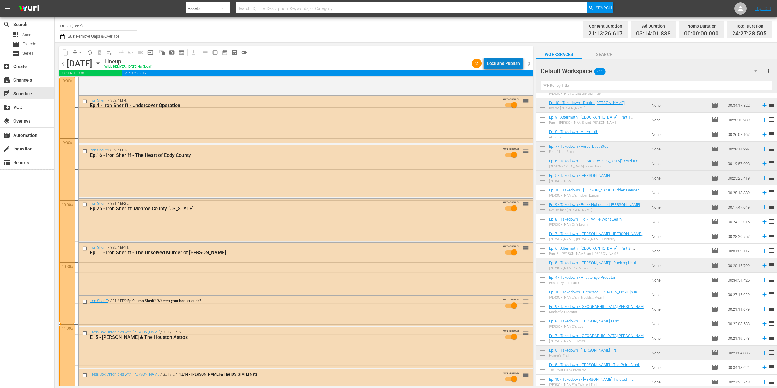
click at [514, 64] on div "Lock and Publish" at bounding box center [503, 63] width 33 height 11
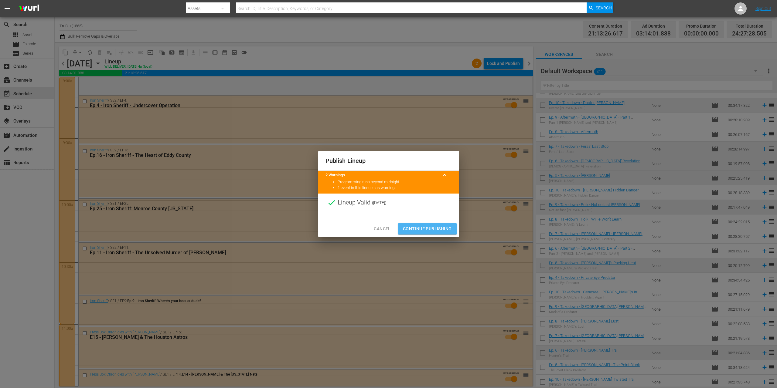
drag, startPoint x: 424, startPoint y: 224, endPoint x: 416, endPoint y: 228, distance: 8.8
click at [423, 225] on button "Continue Publishing" at bounding box center [427, 228] width 59 height 11
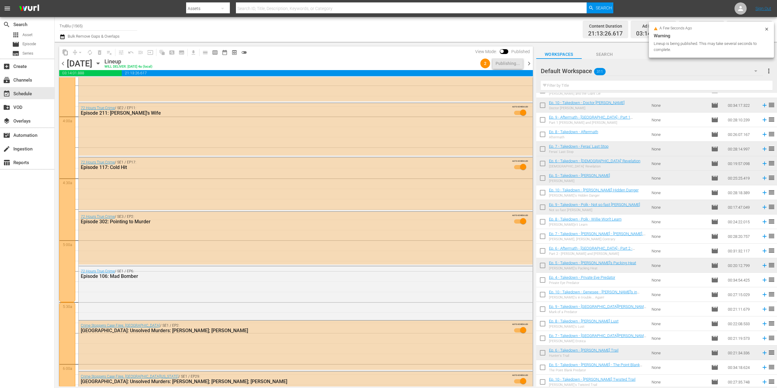
scroll to position [0, 0]
